Goal: Task Accomplishment & Management: Use online tool/utility

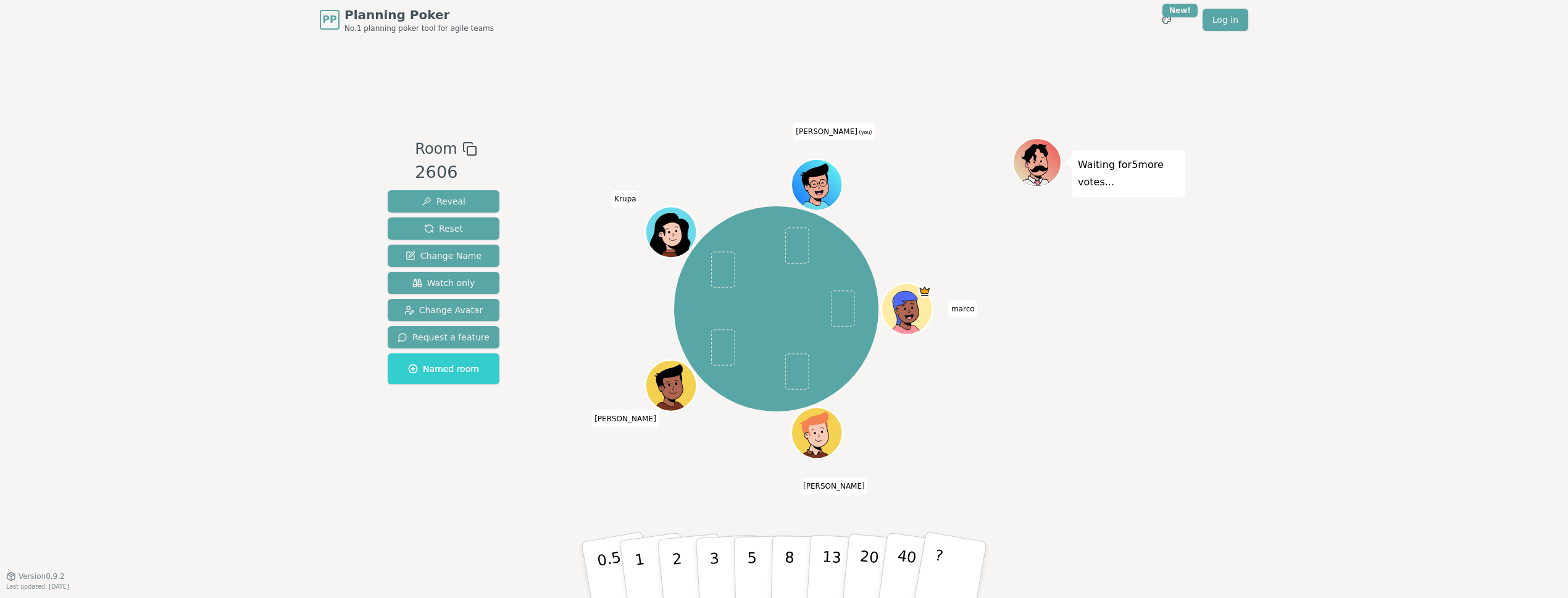
click at [1266, 508] on div "PP Planning Poker No.1 planning poker tool for agile teams Toggle theme New! Lo…" at bounding box center [784, 299] width 1568 height 598
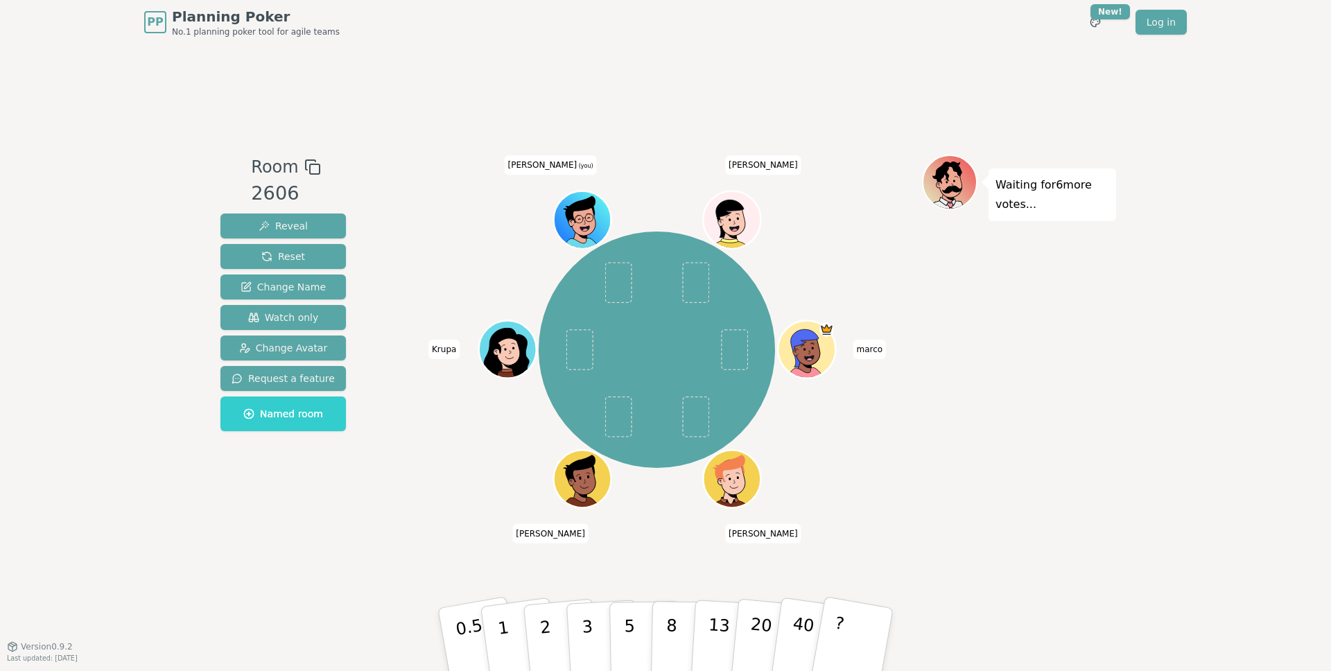
click at [1061, 373] on div "Waiting for 6 more votes..." at bounding box center [1019, 345] width 194 height 381
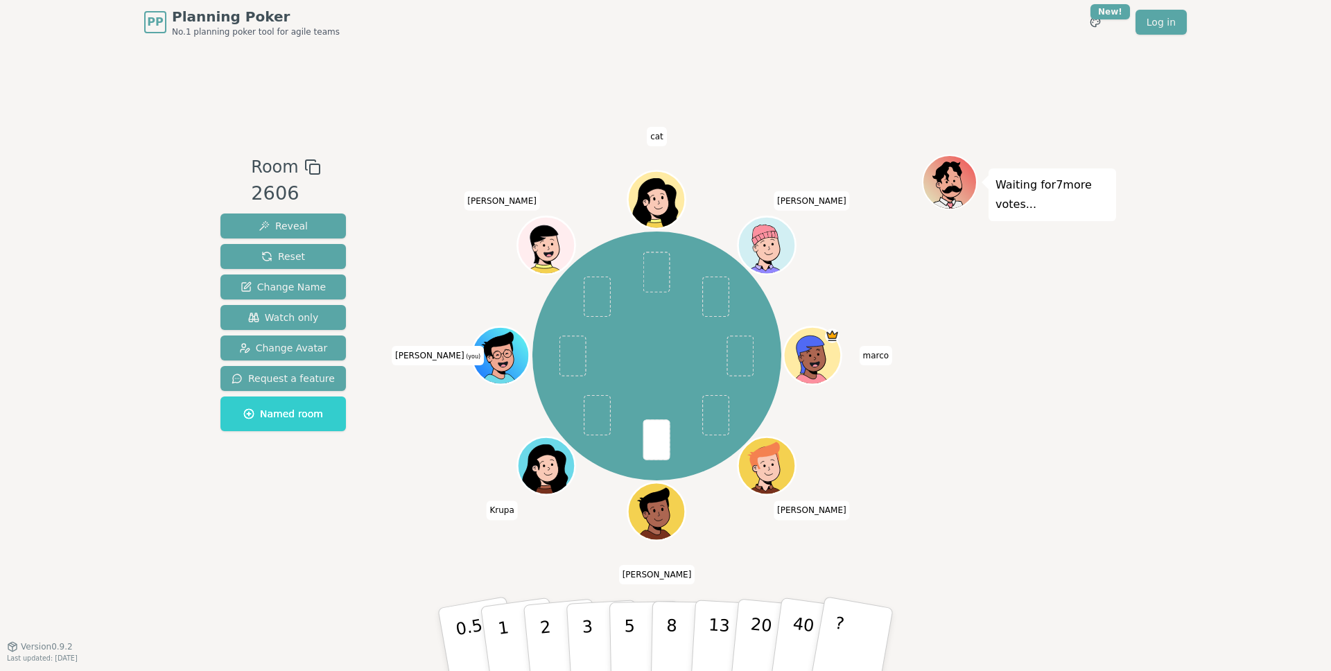
click at [1052, 477] on div "Waiting for 7 more votes..." at bounding box center [1019, 345] width 194 height 381
click at [575, 628] on button "3" at bounding box center [604, 640] width 76 height 108
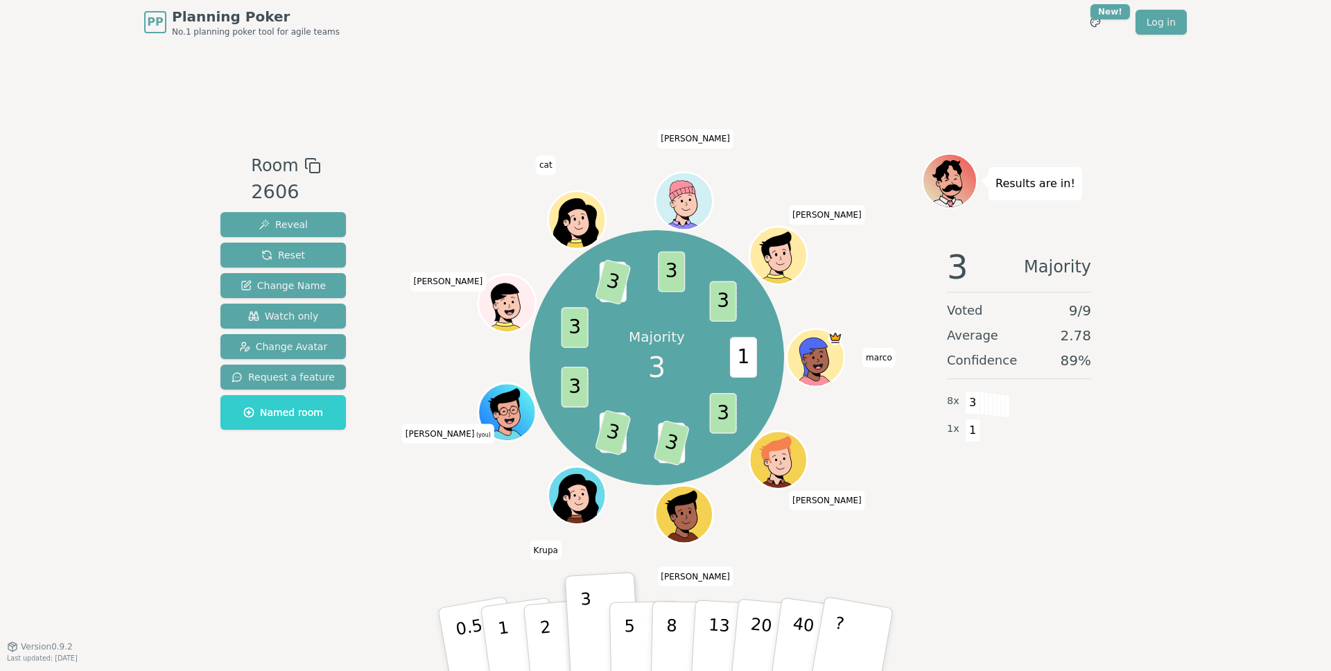
click at [1087, 572] on div "Room 2606 Reveal Reset Change Name Watch only Change Avatar Request a feature N…" at bounding box center [665, 345] width 901 height 602
click at [401, 541] on div "Room 2606 Reveal Reset Change Name Watch only Change Avatar Request a feature N…" at bounding box center [665, 345] width 901 height 602
click at [550, 626] on button "2" at bounding box center [561, 640] width 79 height 110
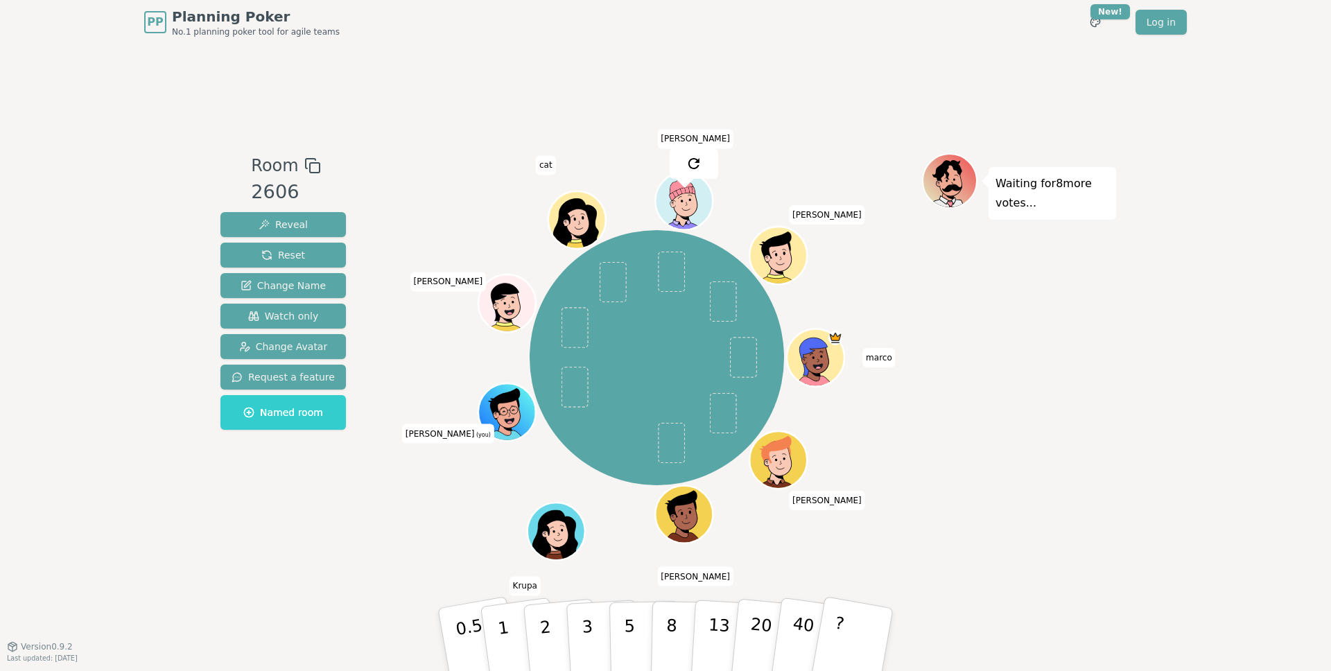
click at [414, 48] on div "Room 2606 Reveal Reset Change Name Watch only Change Avatar Request a feature N…" at bounding box center [665, 345] width 901 height 602
click at [541, 642] on button "2" at bounding box center [561, 640] width 79 height 110
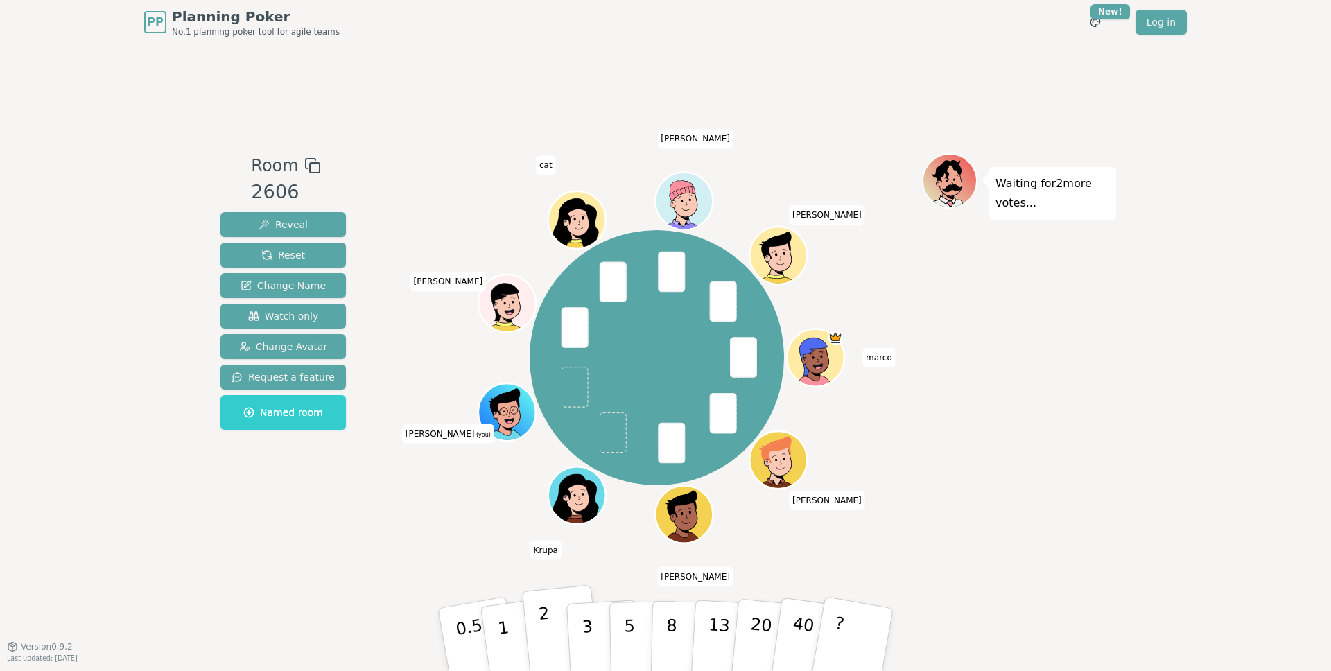
click at [559, 632] on button "2" at bounding box center [561, 640] width 79 height 110
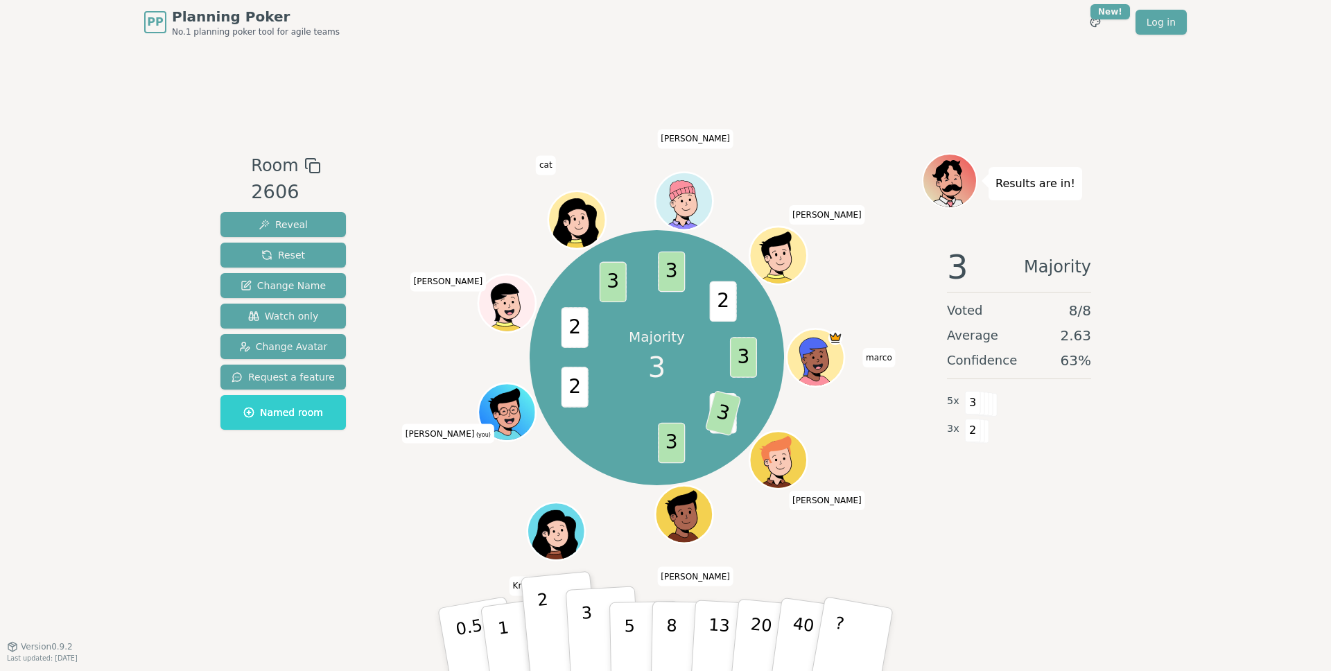
click at [583, 631] on p "3" at bounding box center [588, 641] width 15 height 76
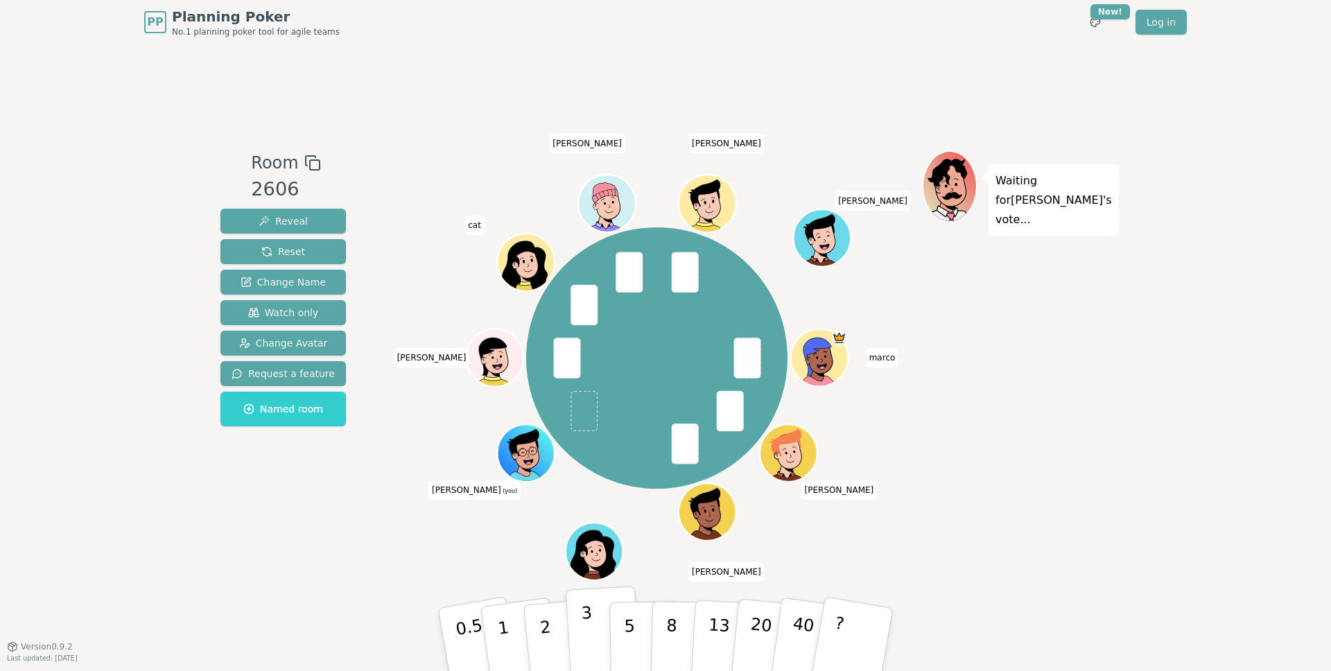
click at [579, 633] on button "3" at bounding box center [604, 640] width 76 height 108
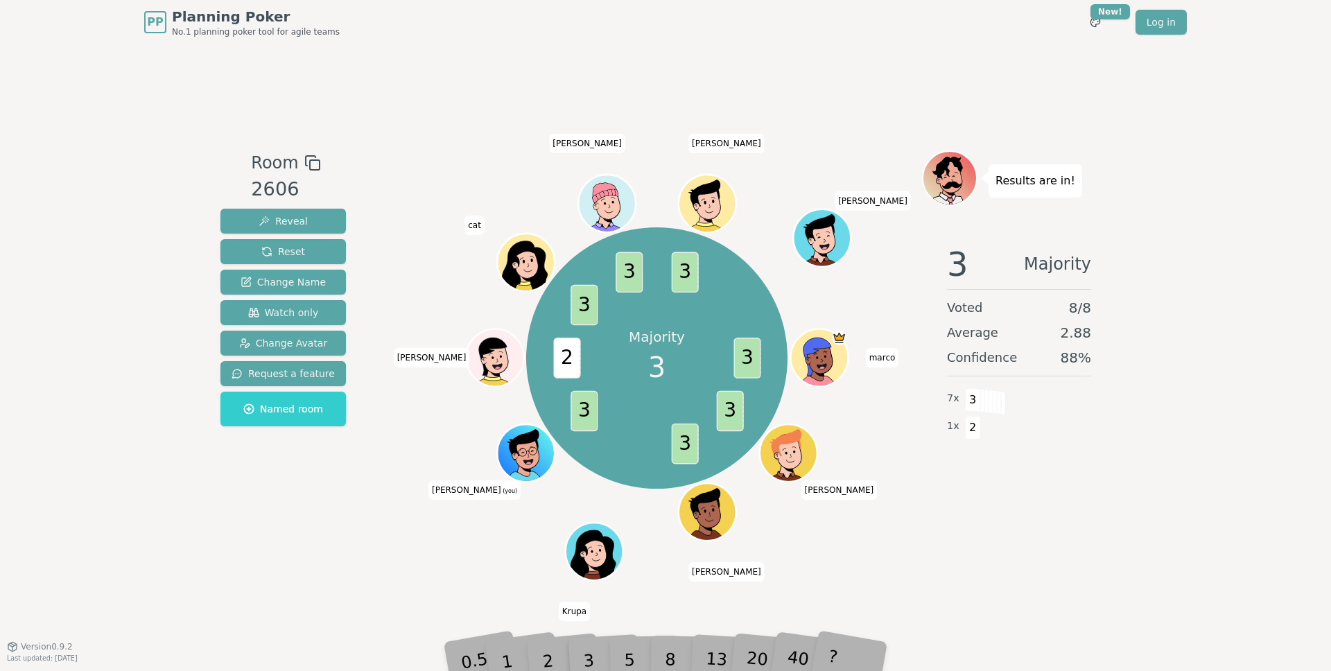
click at [1033, 546] on div "Room 2606 Reveal Reset Change Name Watch only Change Avatar Request a feature N…" at bounding box center [665, 345] width 901 height 602
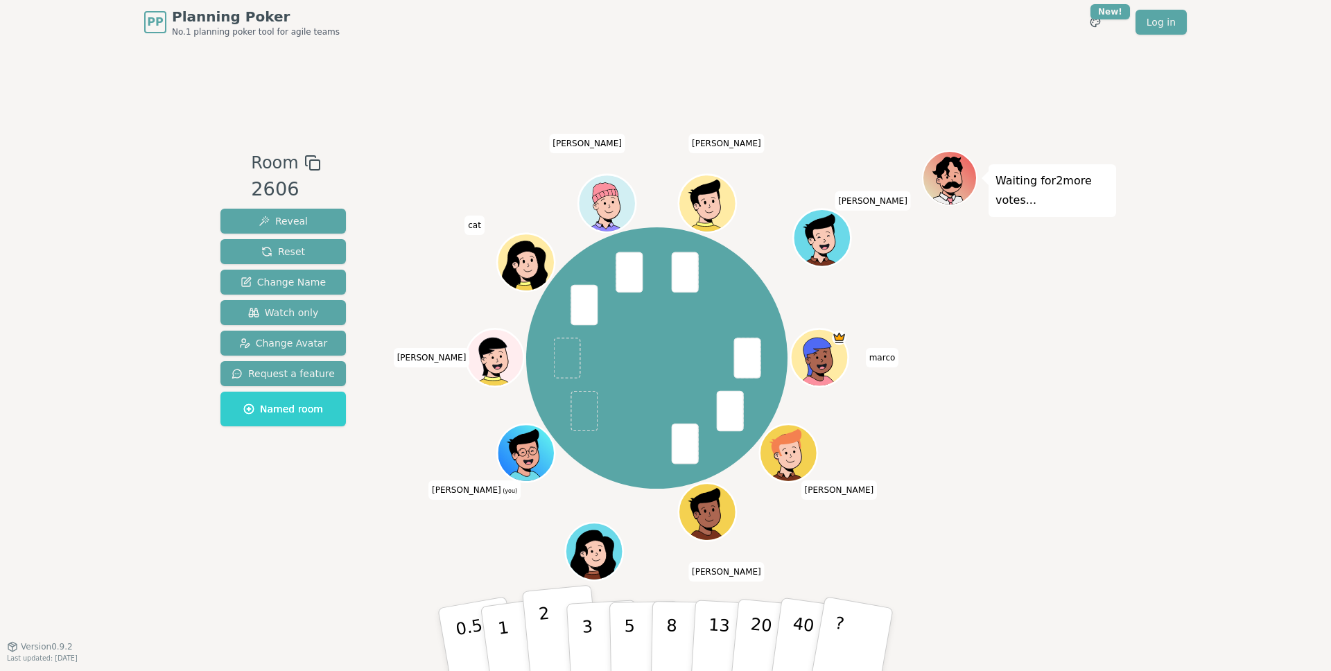
click at [541, 645] on p "2" at bounding box center [547, 642] width 18 height 76
click at [357, 560] on div "Room 2606 Reveal Reset Change Name Watch only Change Avatar Request a feature N…" at bounding box center [665, 345] width 901 height 602
click at [558, 638] on button "2" at bounding box center [561, 640] width 79 height 110
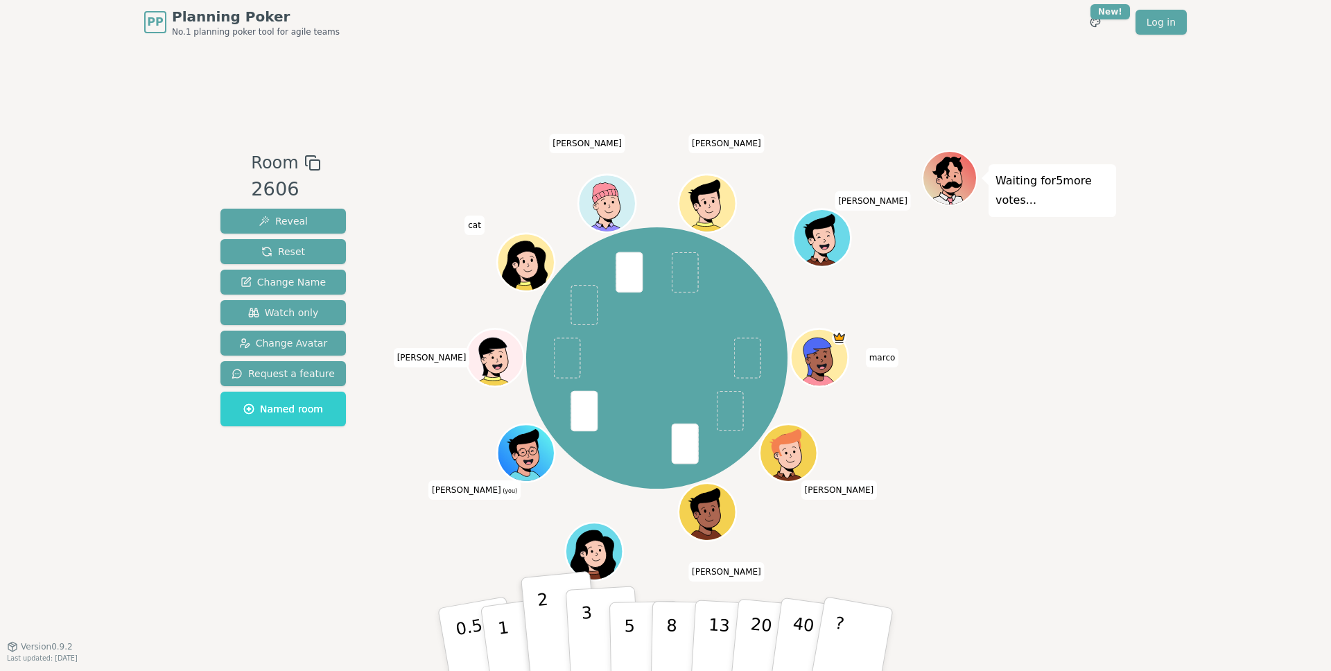
click at [585, 638] on p "3" at bounding box center [588, 641] width 15 height 76
click at [586, 633] on p "3" at bounding box center [588, 641] width 15 height 76
click at [1183, 441] on div "PP Planning Poker No.1 planning poker tool for agile teams Toggle theme New! Lo…" at bounding box center [665, 335] width 1331 height 671
click at [556, 638] on button "2" at bounding box center [561, 640] width 79 height 110
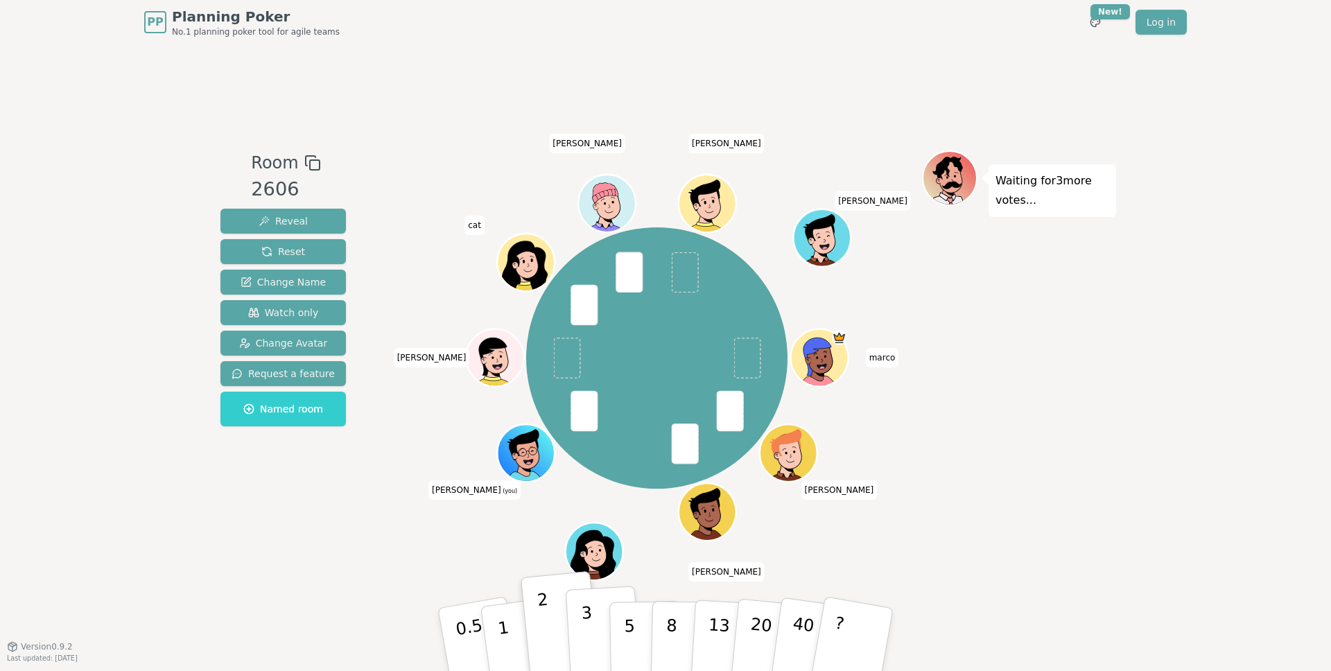
click at [581, 639] on button "3" at bounding box center [604, 640] width 76 height 108
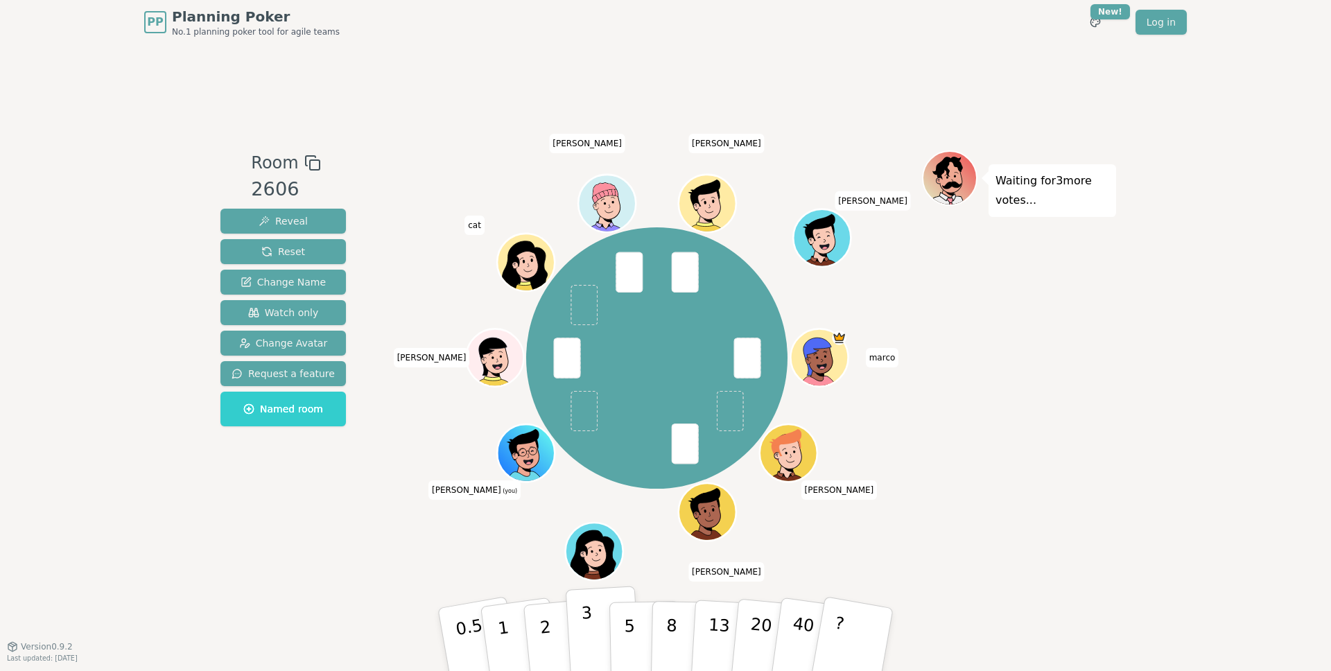
click at [592, 627] on button "3" at bounding box center [604, 640] width 76 height 108
